Goal: Complete application form

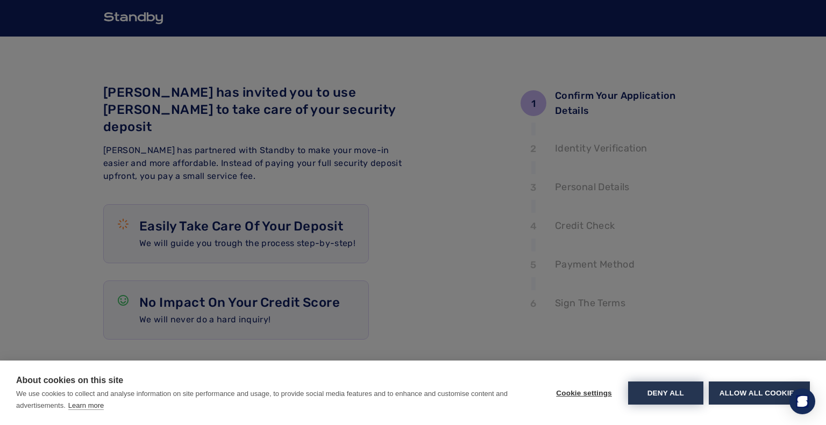
click at [673, 392] on button "Deny all" at bounding box center [665, 393] width 75 height 23
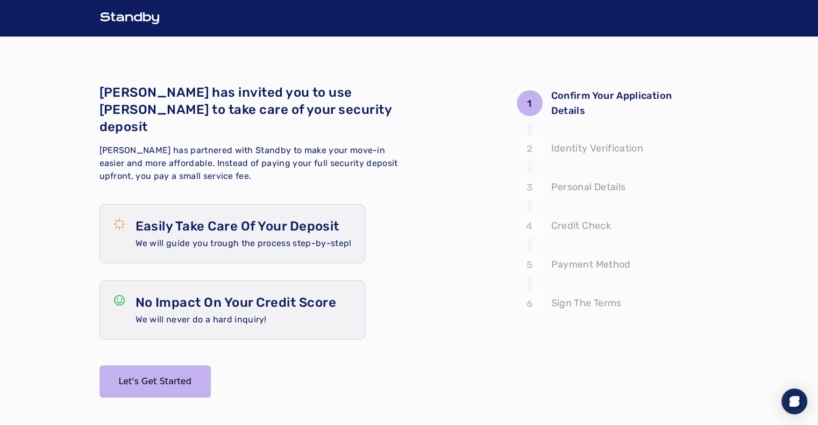
click at [158, 218] on p "Easily Take Care Of Your Deposit" at bounding box center [244, 226] width 216 height 17
click at [188, 294] on p "No Impact On Your Credit Score" at bounding box center [236, 302] width 201 height 17
click at [181, 366] on button "Let's Get Started" at bounding box center [155, 382] width 111 height 32
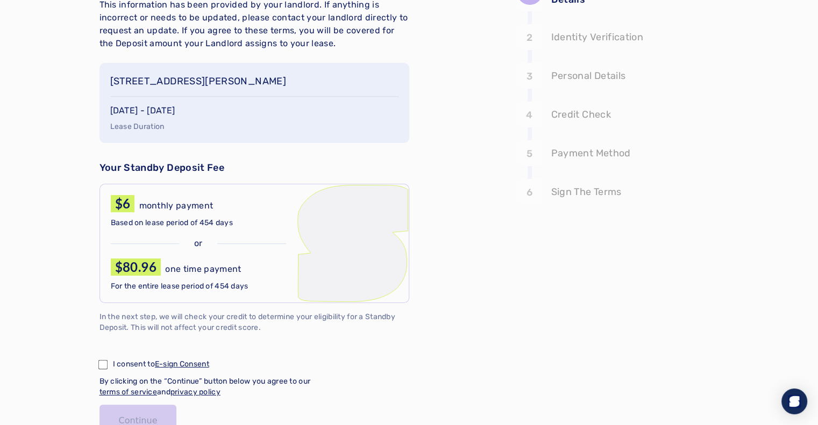
scroll to position [112, 0]
click at [235, 220] on p "Based on lease period of 454 days" at bounding box center [198, 222] width 175 height 11
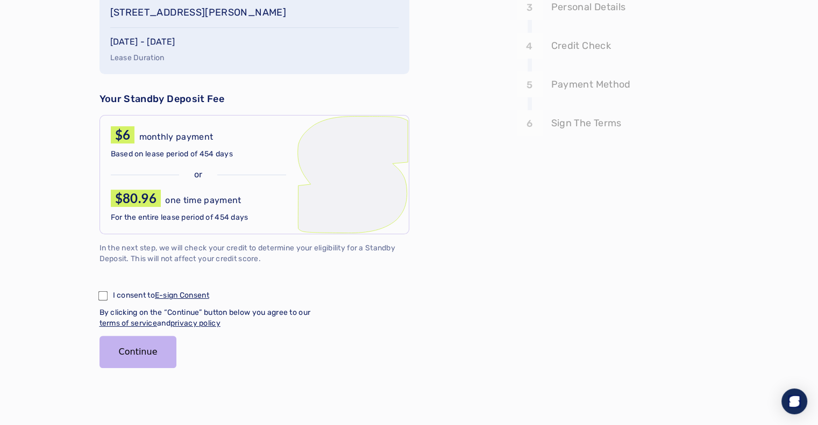
scroll to position [181, 0]
click at [151, 354] on button "Continue" at bounding box center [138, 352] width 77 height 32
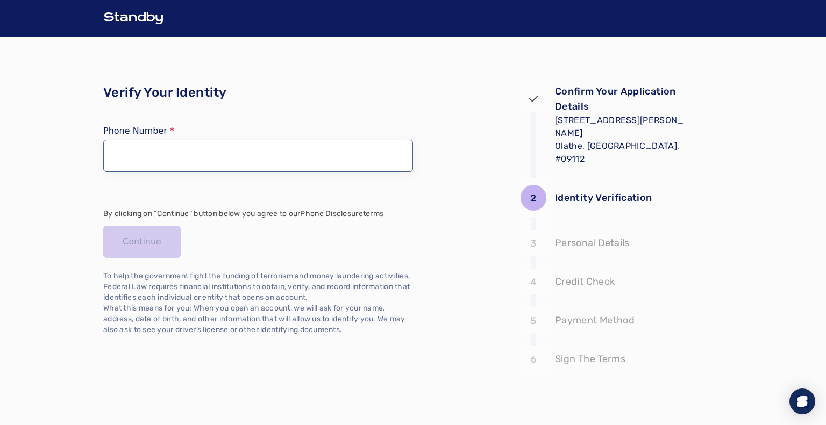
click at [177, 159] on input "tel" at bounding box center [258, 156] width 310 height 32
type input "**********"
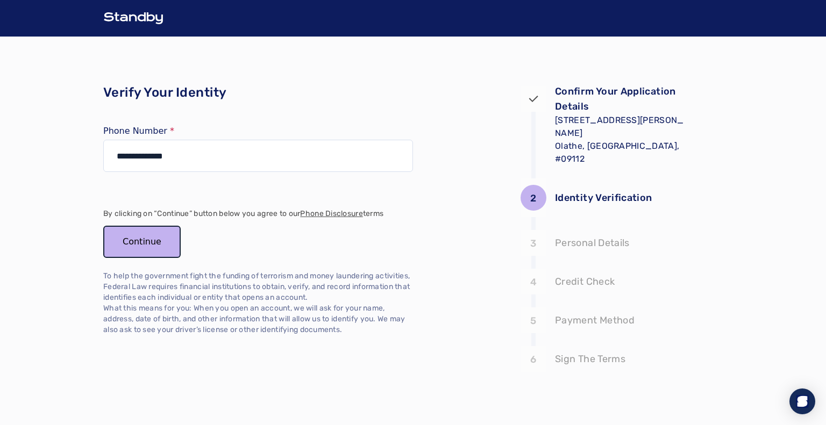
click at [152, 247] on button "Continue" at bounding box center [141, 242] width 77 height 32
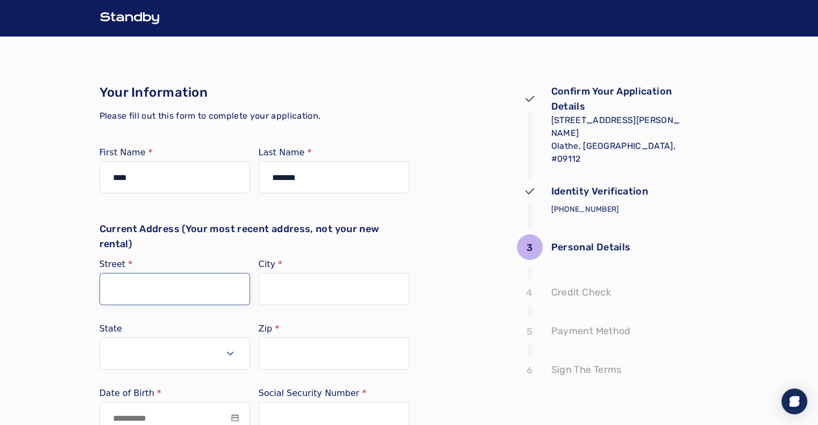
click at [215, 286] on input "Street" at bounding box center [175, 289] width 151 height 32
type input "**********"
type input "*****"
click at [217, 346] on button "Select open" at bounding box center [175, 354] width 151 height 32
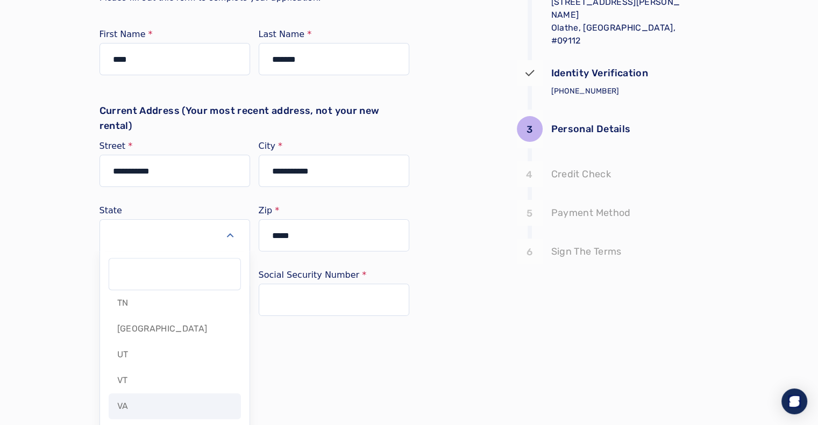
scroll to position [1069, 0]
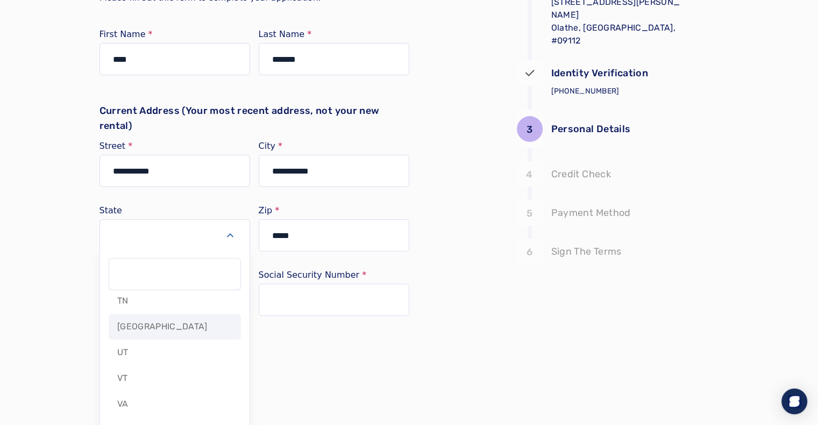
click at [142, 330] on div "[GEOGRAPHIC_DATA]" at bounding box center [175, 327] width 132 height 26
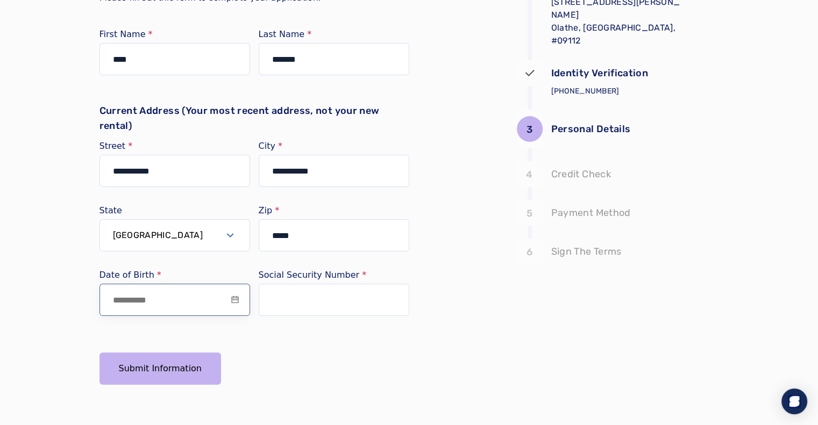
click at [172, 307] on input at bounding box center [175, 300] width 151 height 32
type input "**********"
click at [275, 310] on input "text" at bounding box center [334, 300] width 151 height 32
paste input "text"
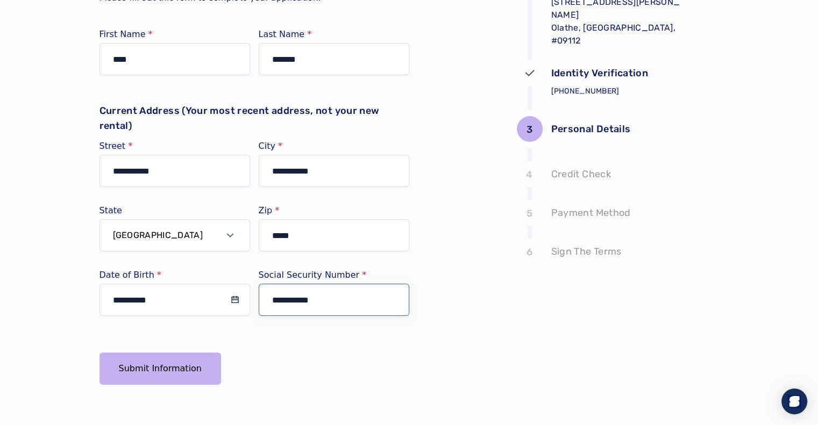
type input "**********"
click at [180, 365] on button "Submit Information" at bounding box center [161, 369] width 122 height 32
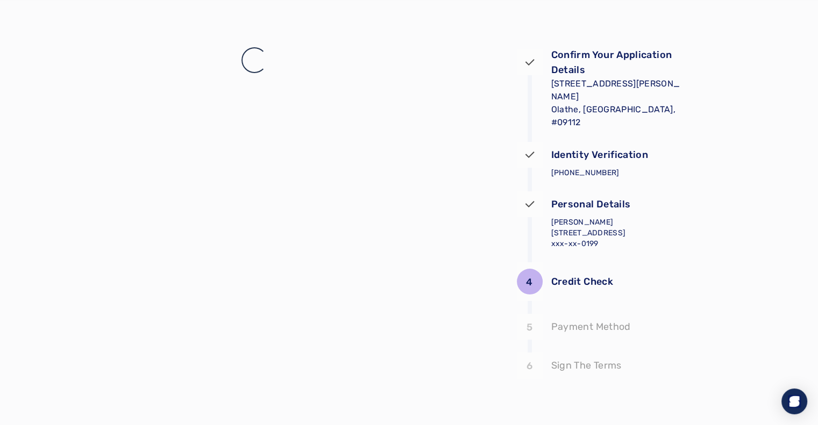
scroll to position [37, 0]
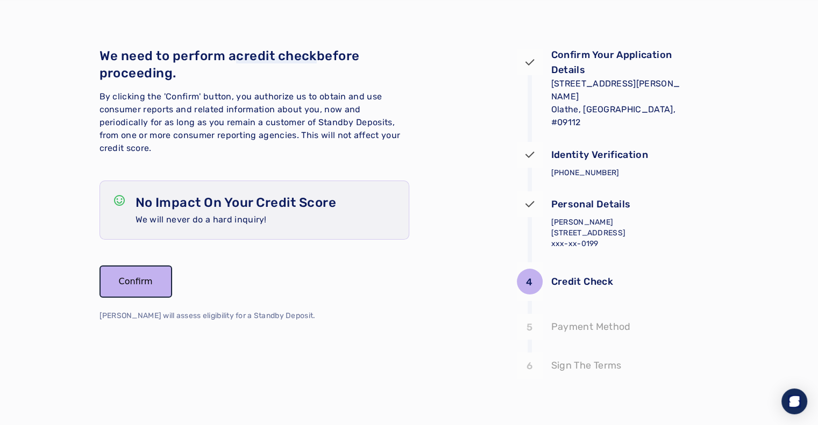
click at [140, 266] on button "Confirm" at bounding box center [136, 282] width 73 height 32
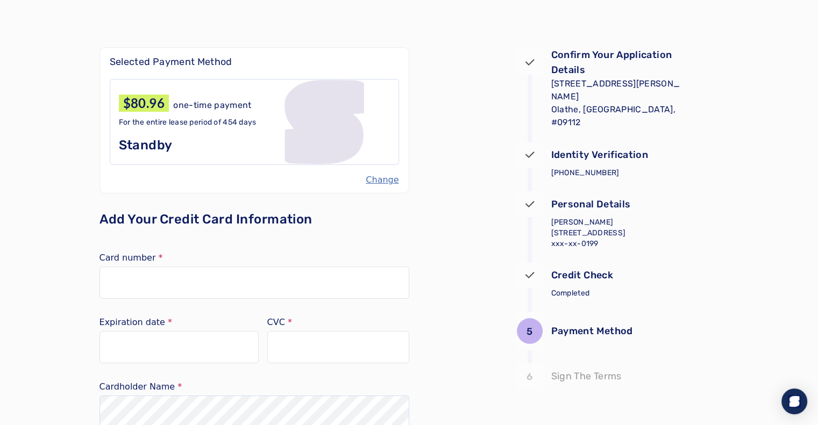
click at [265, 133] on div "For the entire lease period of 454 days Standby" at bounding box center [254, 135] width 271 height 37
click at [378, 180] on button "Change" at bounding box center [382, 180] width 33 height 13
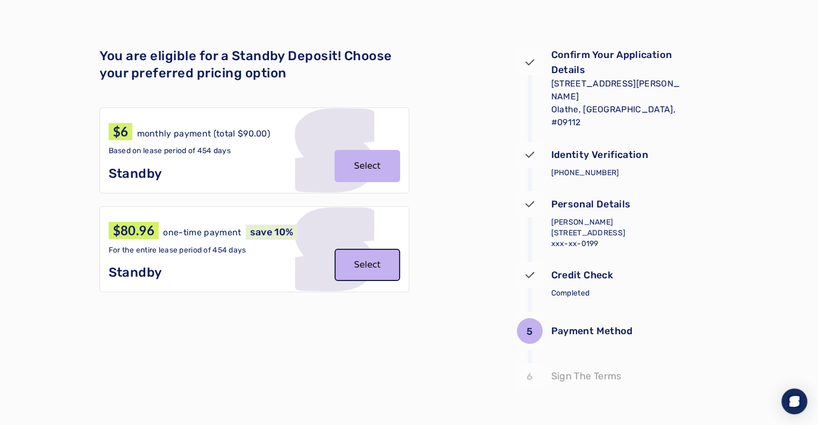
click at [372, 267] on button "Select" at bounding box center [367, 265] width 65 height 32
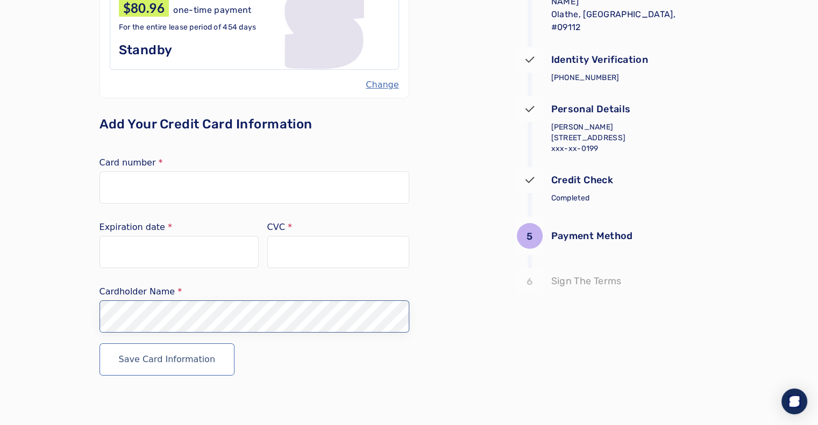
scroll to position [140, 0]
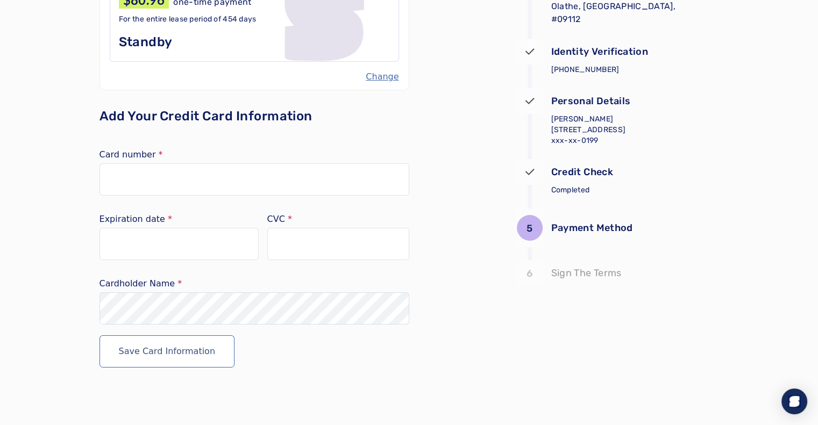
click at [258, 343] on div "Save Card Information" at bounding box center [255, 352] width 310 height 32
click at [197, 352] on button "Save Card Information" at bounding box center [168, 352] width 136 height 32
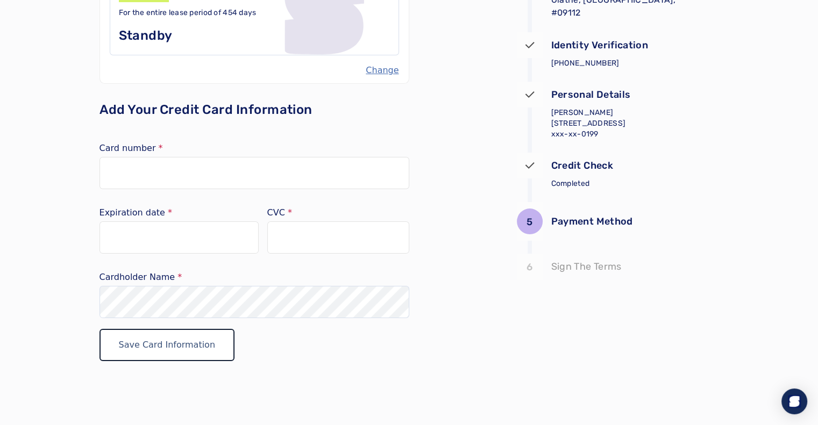
scroll to position [146, 0]
click at [195, 352] on button "Save Card Information" at bounding box center [168, 345] width 136 height 32
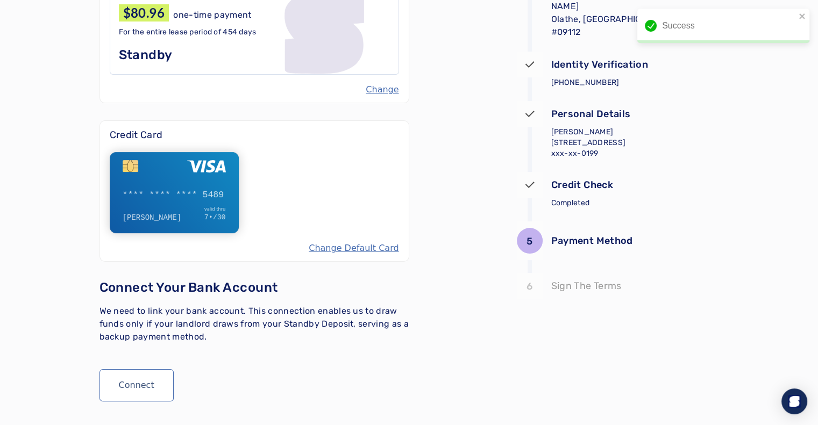
scroll to position [150, 0]
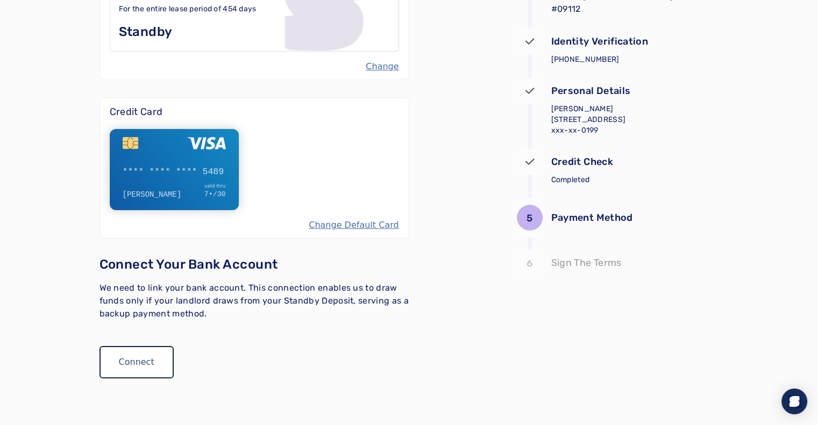
click at [148, 363] on button "Connect" at bounding box center [137, 362] width 74 height 32
